Goal: Find specific page/section: Find specific page/section

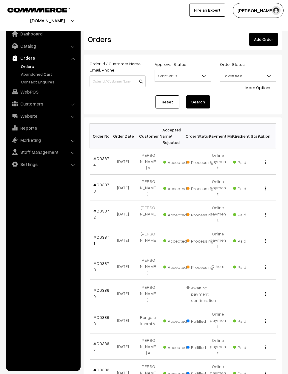
click at [35, 49] on link "Catalog" at bounding box center [42, 46] width 71 height 11
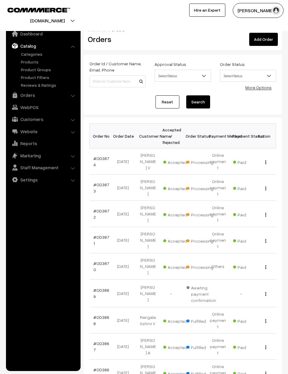
click at [34, 60] on link "Products" at bounding box center [48, 62] width 59 height 6
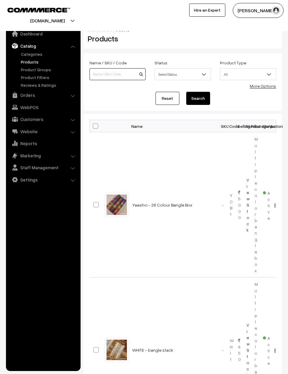
click at [110, 71] on input at bounding box center [117, 74] width 56 height 12
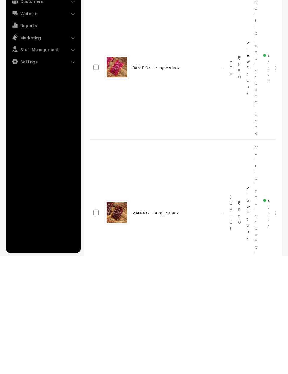
scroll to position [464, 0]
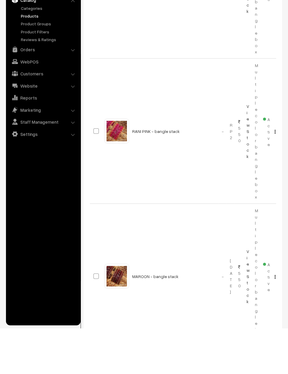
type input "Ami 20"
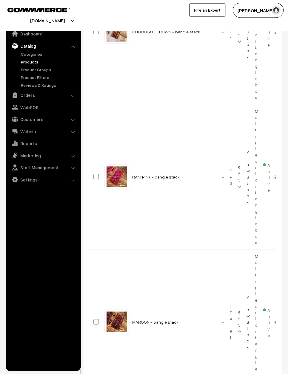
scroll to position [0, 0]
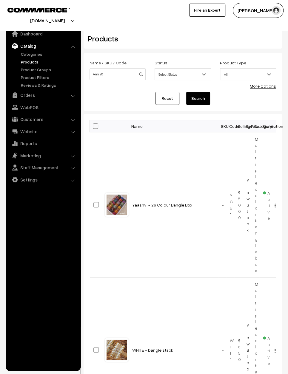
click at [156, 160] on td "Yaashvi - 26 Colour Bangle Box" at bounding box center [173, 204] width 89 height 145
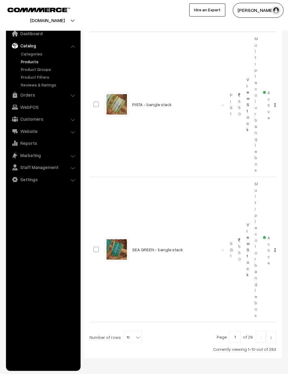
scroll to position [1262, 0]
click at [270, 338] on img at bounding box center [270, 338] width 5 height 4
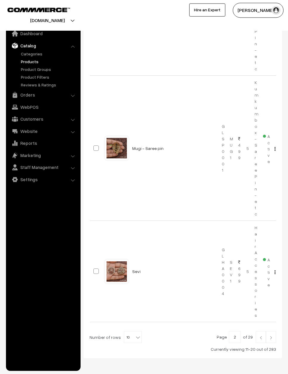
scroll to position [1206, 0]
click at [272, 335] on link at bounding box center [271, 338] width 10 height 12
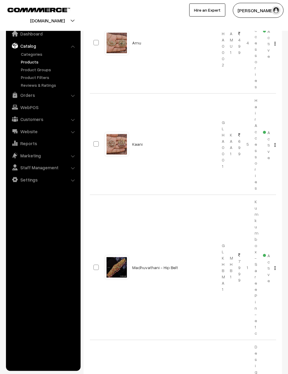
scroll to position [588, 0]
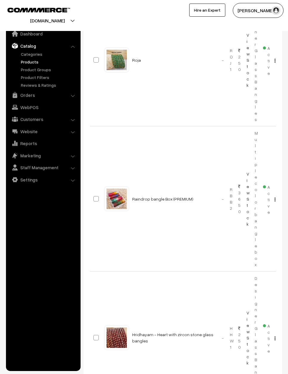
click at [117, 199] on div at bounding box center [116, 199] width 23 height 23
